Goal: Information Seeking & Learning: Learn about a topic

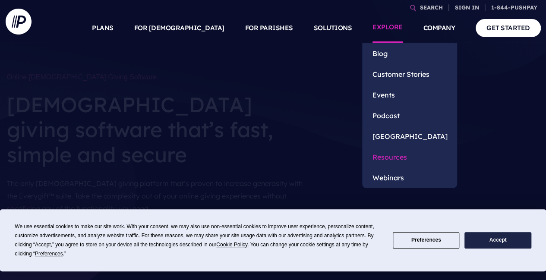
click at [398, 158] on link "Resources" at bounding box center [409, 157] width 95 height 21
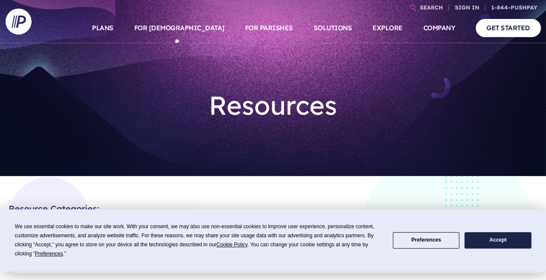
click at [498, 241] on button "Accept" at bounding box center [498, 240] width 67 height 17
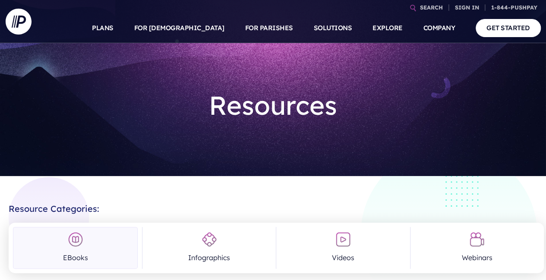
scroll to position [216, 0]
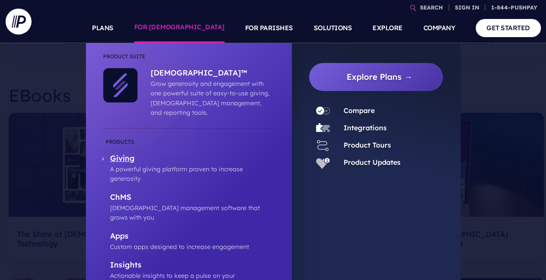
click at [134, 165] on p "A powerful giving platform proven to increase generosity" at bounding box center [192, 174] width 165 height 19
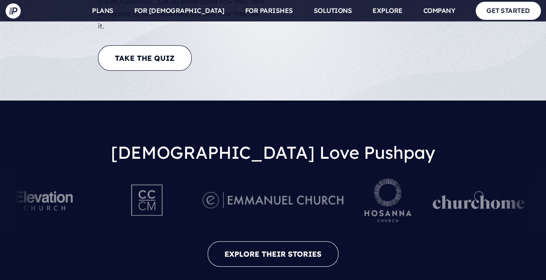
scroll to position [1771, 0]
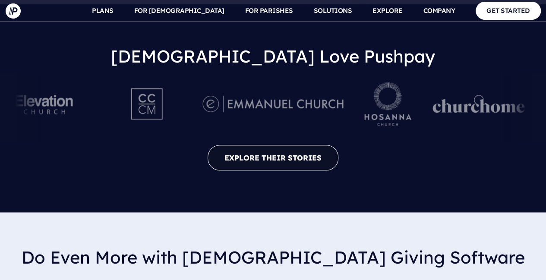
click at [272, 145] on link "EXPLORE THEIR STORIES" at bounding box center [273, 157] width 131 height 25
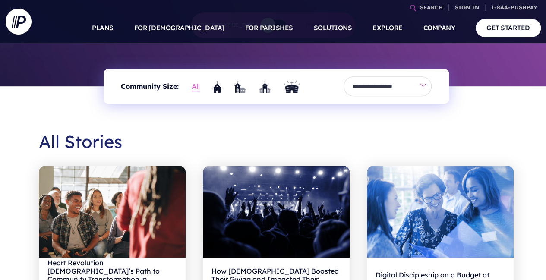
click at [94, 142] on h2 "All Stories" at bounding box center [276, 141] width 475 height 35
click at [99, 169] on img at bounding box center [112, 212] width 147 height 92
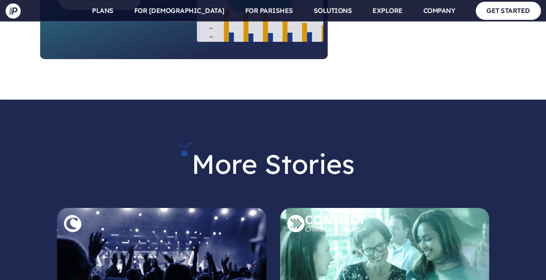
scroll to position [1511, 0]
